Goal: Information Seeking & Learning: Find specific page/section

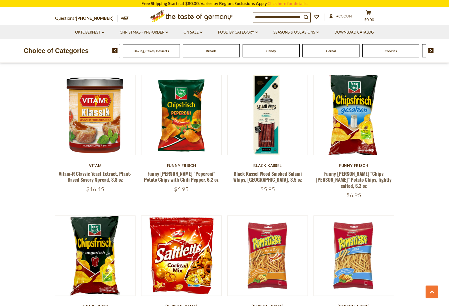
scroll to position [861, 0]
click at [431, 45] on div "Food By Category [GEOGRAPHIC_DATA] Baking, Cakes, Desserts Breads Candy Cereal …" at bounding box center [280, 51] width 337 height 14
click at [433, 50] on img at bounding box center [430, 50] width 5 height 5
click at [433, 49] on img at bounding box center [430, 50] width 5 height 5
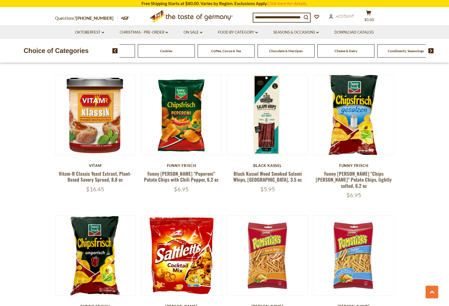
click at [433, 48] on img at bounding box center [430, 50] width 5 height 5
click at [433, 50] on img at bounding box center [430, 50] width 5 height 5
click at [431, 51] on img at bounding box center [430, 50] width 5 height 5
click at [434, 51] on img at bounding box center [430, 50] width 5 height 5
click at [435, 49] on div "Food By Category [GEOGRAPHIC_DATA] Baking, Cakes, Desserts Breads Candy Cereal …" at bounding box center [280, 51] width 337 height 14
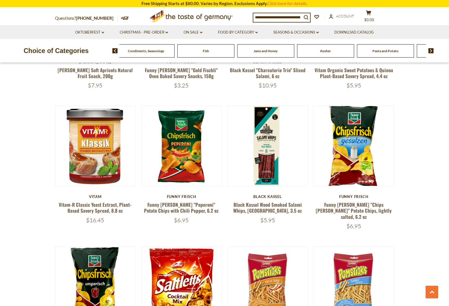
scroll to position [830, 0]
click at [115, 51] on img at bounding box center [114, 50] width 5 height 5
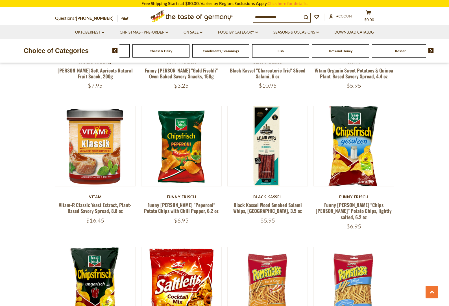
click at [115, 52] on img at bounding box center [114, 50] width 5 height 5
click at [113, 50] on img at bounding box center [114, 50] width 5 height 5
click at [115, 49] on img at bounding box center [114, 50] width 5 height 5
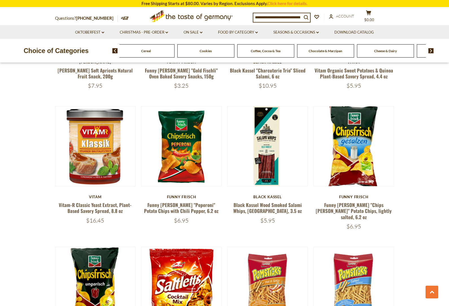
click at [114, 50] on img at bounding box center [114, 50] width 5 height 5
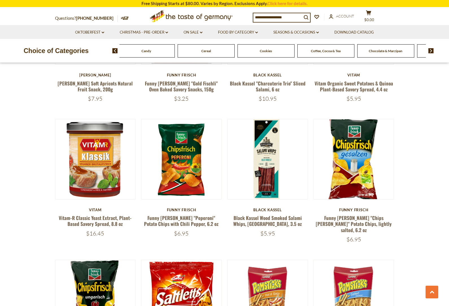
scroll to position [805, 0]
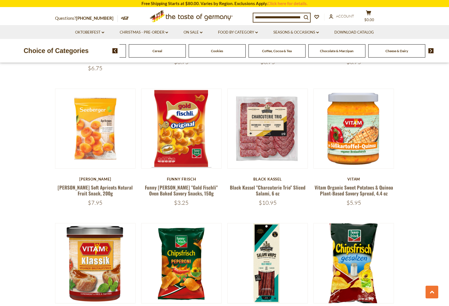
scroll to position [708, 0]
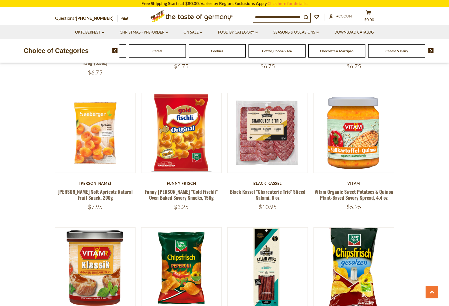
click at [294, 19] on input at bounding box center [277, 17] width 49 height 8
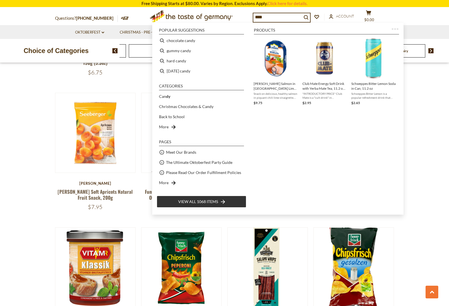
type input "*****"
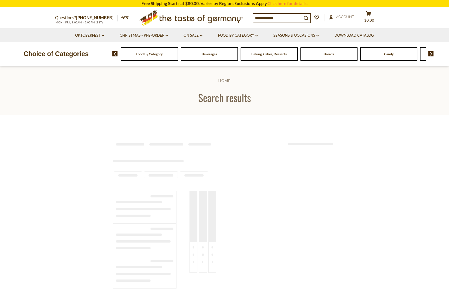
type input "*****"
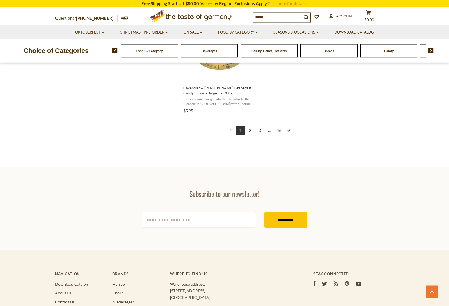
click at [252, 128] on link "2" at bounding box center [250, 131] width 10 height 10
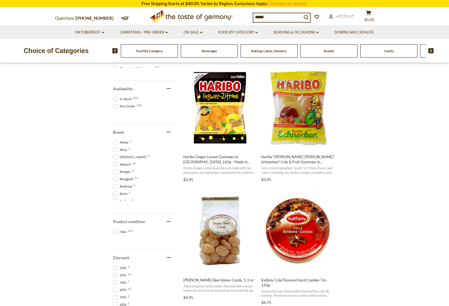
scroll to position [226, 0]
